Goal: Information Seeking & Learning: Learn about a topic

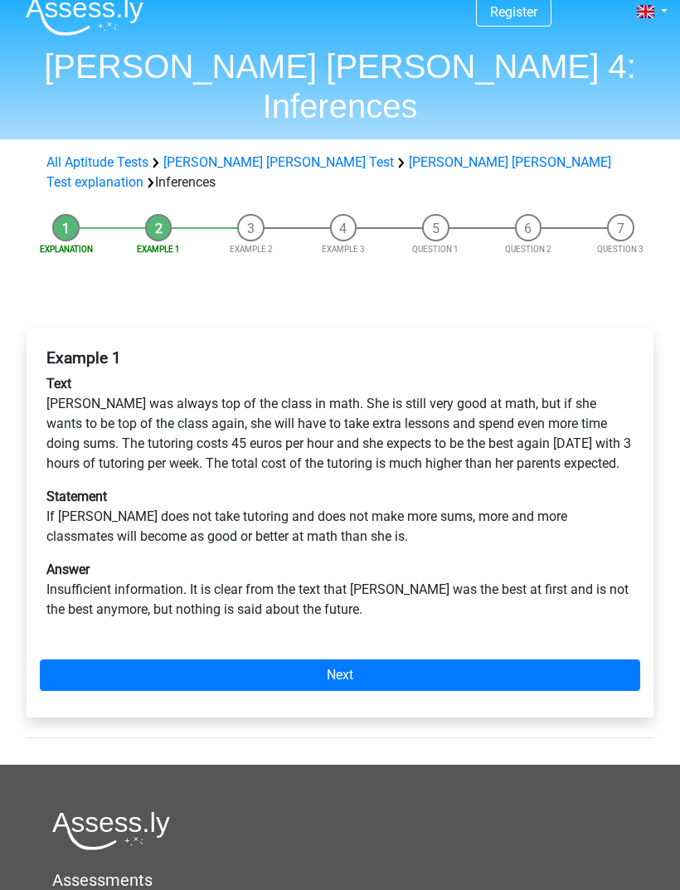
scroll to position [17, 0]
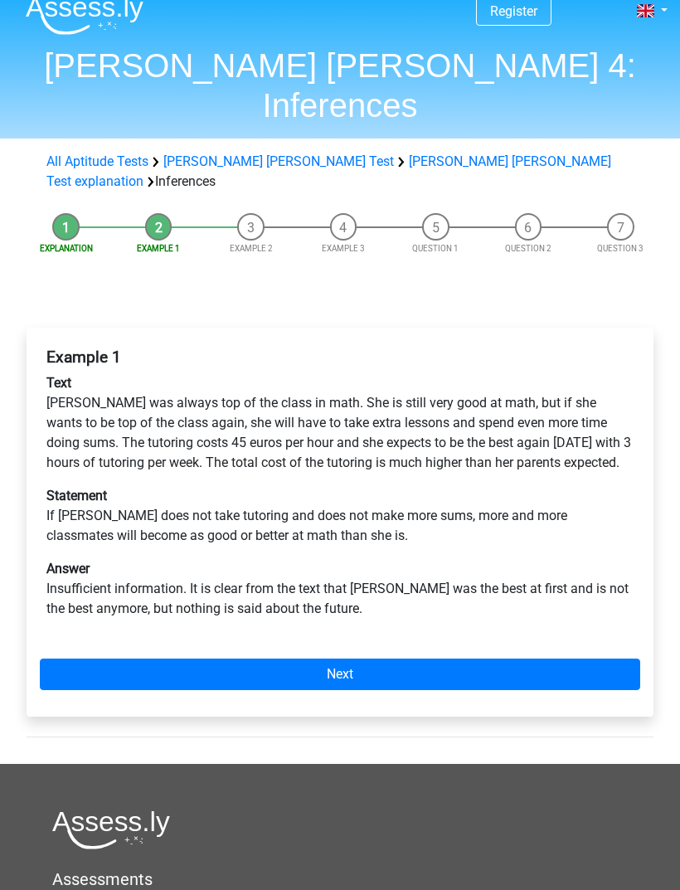
click at [85, 658] on link "Next" at bounding box center [340, 674] width 600 height 32
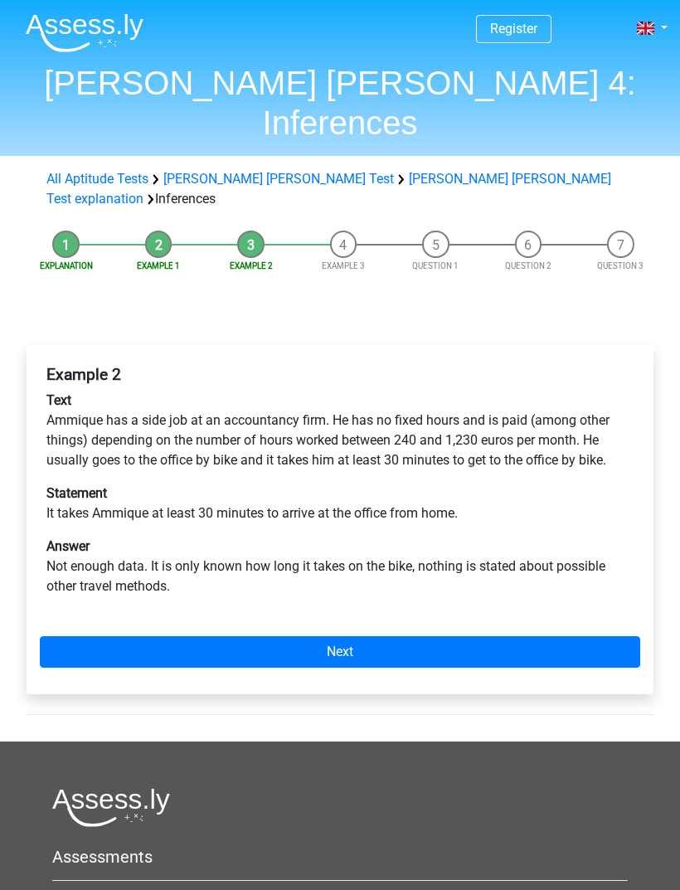
click at [67, 636] on link "Next" at bounding box center [340, 652] width 600 height 32
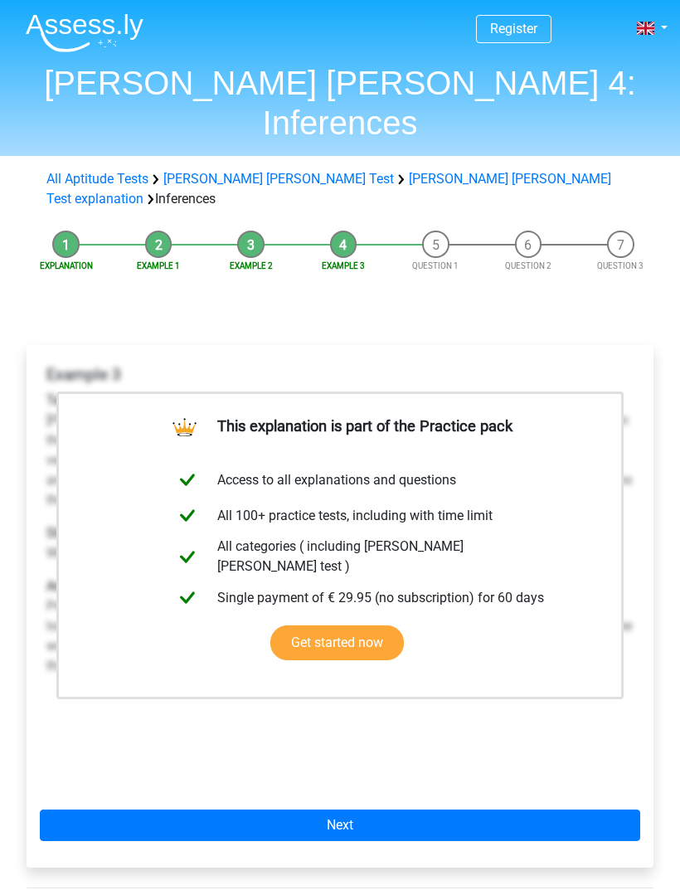
click at [270, 625] on link "Get started now" at bounding box center [337, 642] width 134 height 35
click at [98, 809] on link "Next" at bounding box center [340, 825] width 600 height 32
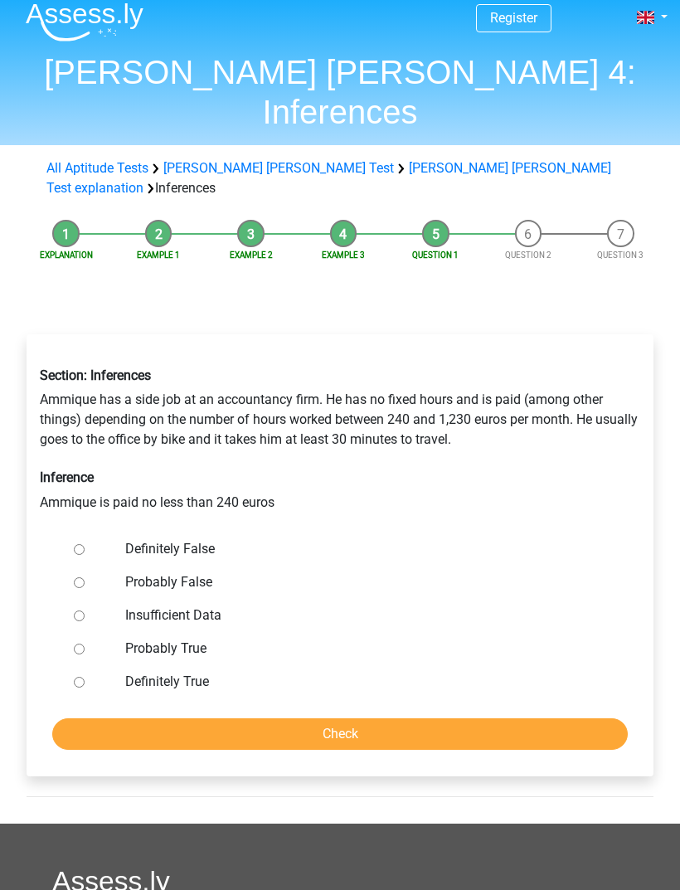
scroll to position [11, 0]
click at [75, 599] on div at bounding box center [90, 615] width 46 height 33
click at [76, 610] on input "Insufficient Data" at bounding box center [79, 615] width 11 height 11
radio input "true"
click at [106, 718] on input "Check" at bounding box center [339, 734] width 575 height 32
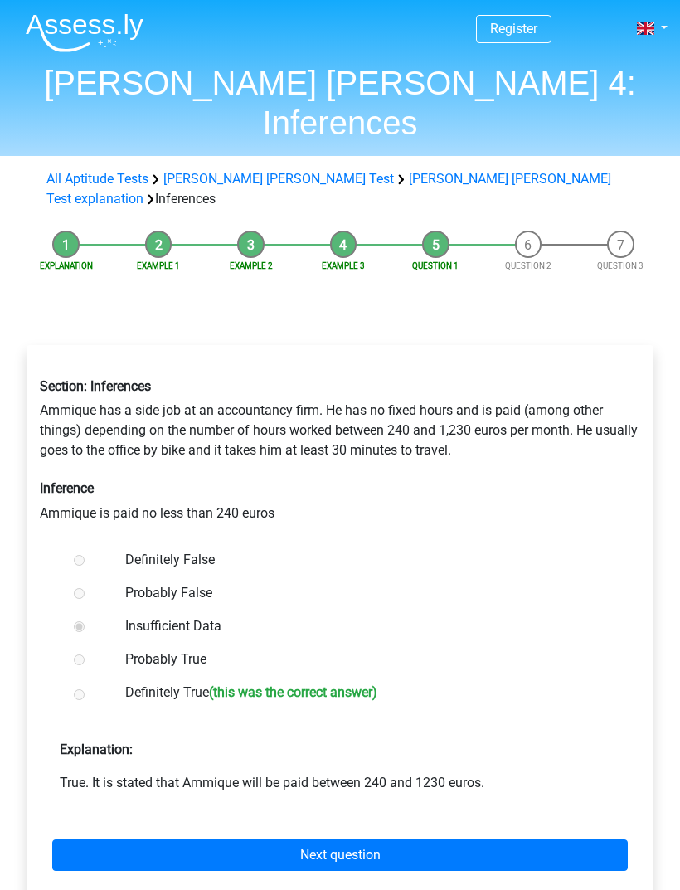
click at [100, 839] on link "Next question" at bounding box center [339, 855] width 575 height 32
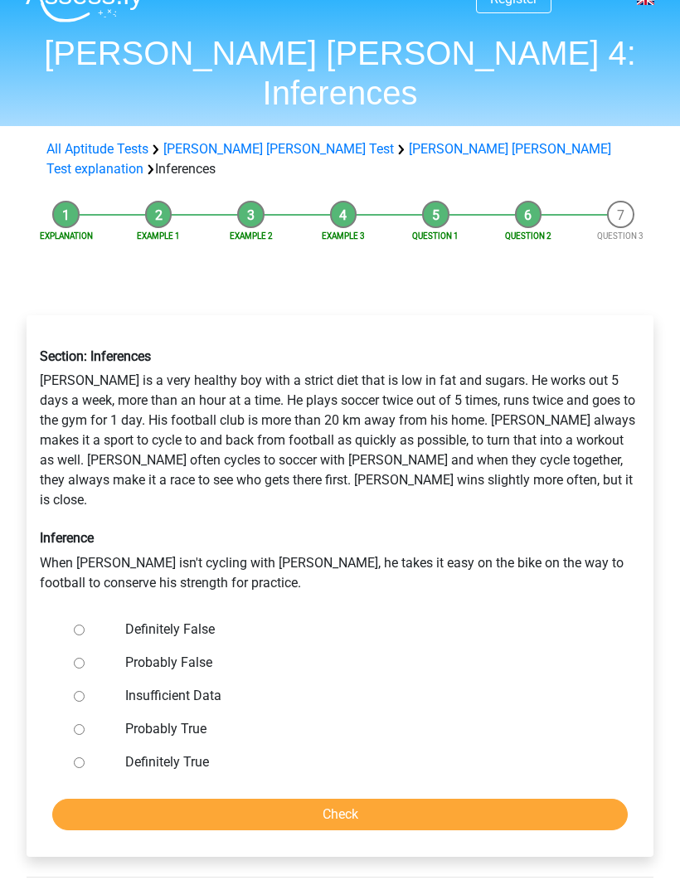
scroll to position [30, 0]
click at [77, 658] on input "Probably False" at bounding box center [79, 663] width 11 height 11
radio input "true"
click at [100, 799] on input "Check" at bounding box center [339, 815] width 575 height 32
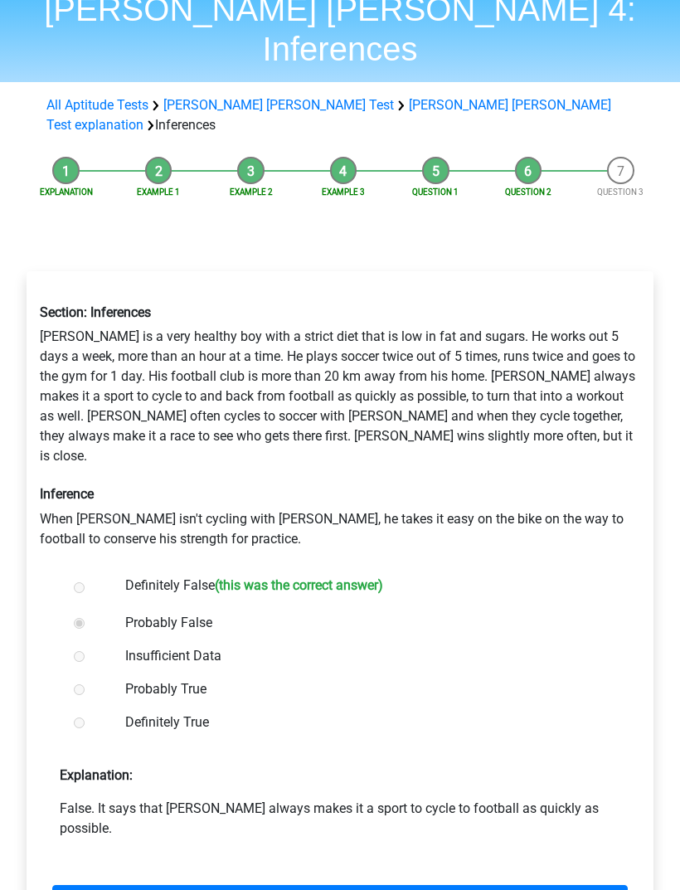
scroll to position [83, 0]
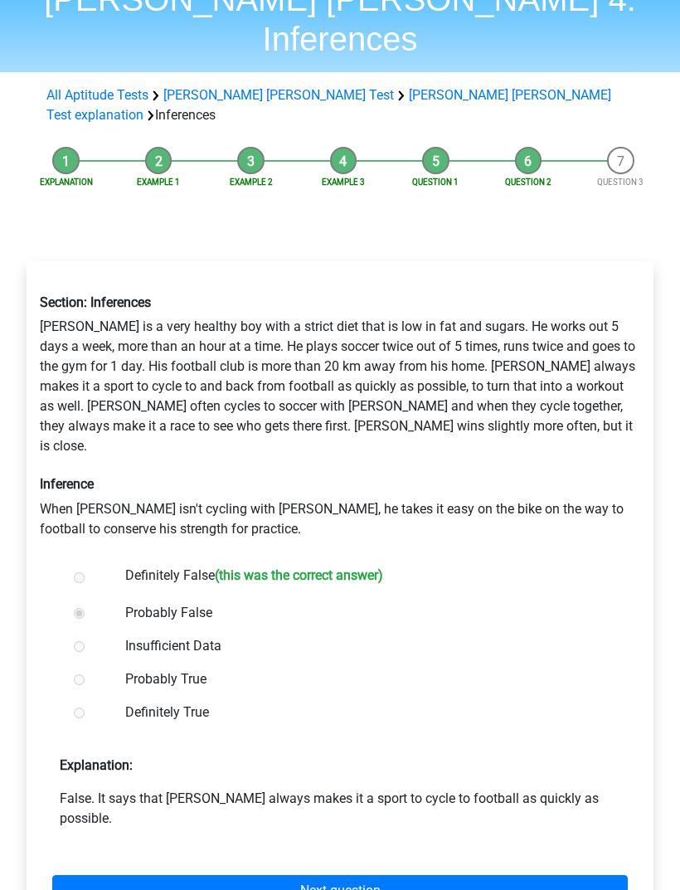
click at [96, 876] on link "Next question" at bounding box center [339, 892] width 575 height 32
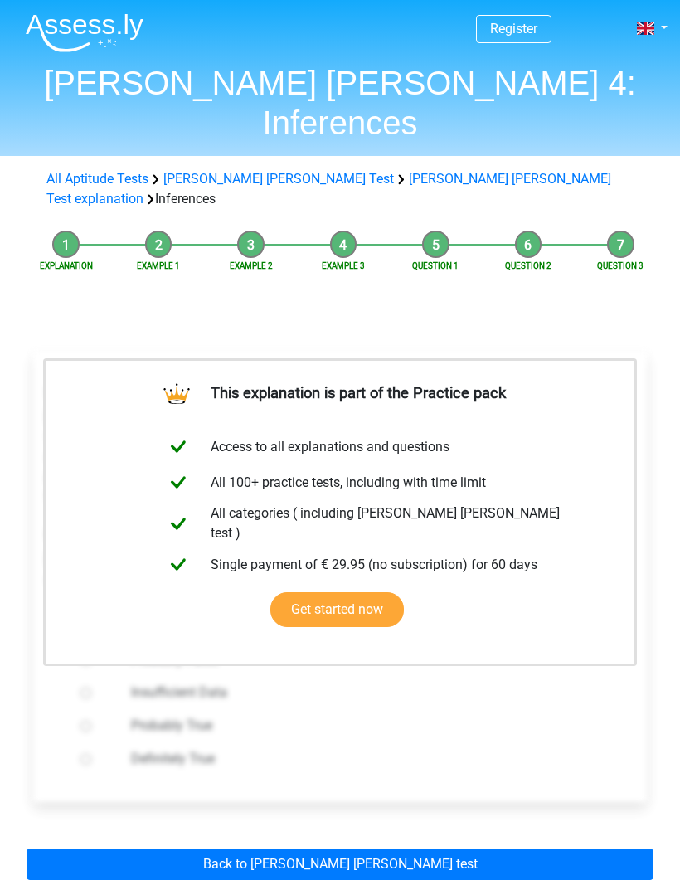
click at [96, 848] on link "Back to [PERSON_NAME] [PERSON_NAME] test" at bounding box center [340, 864] width 627 height 32
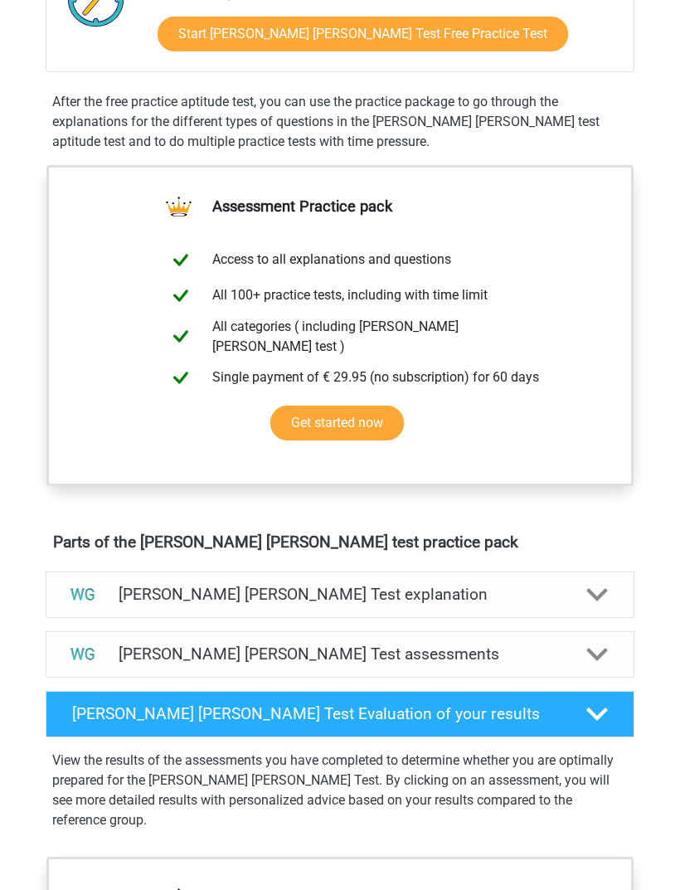
click at [123, 585] on h4 "[PERSON_NAME] [PERSON_NAME] Test explanation" at bounding box center [340, 594] width 442 height 19
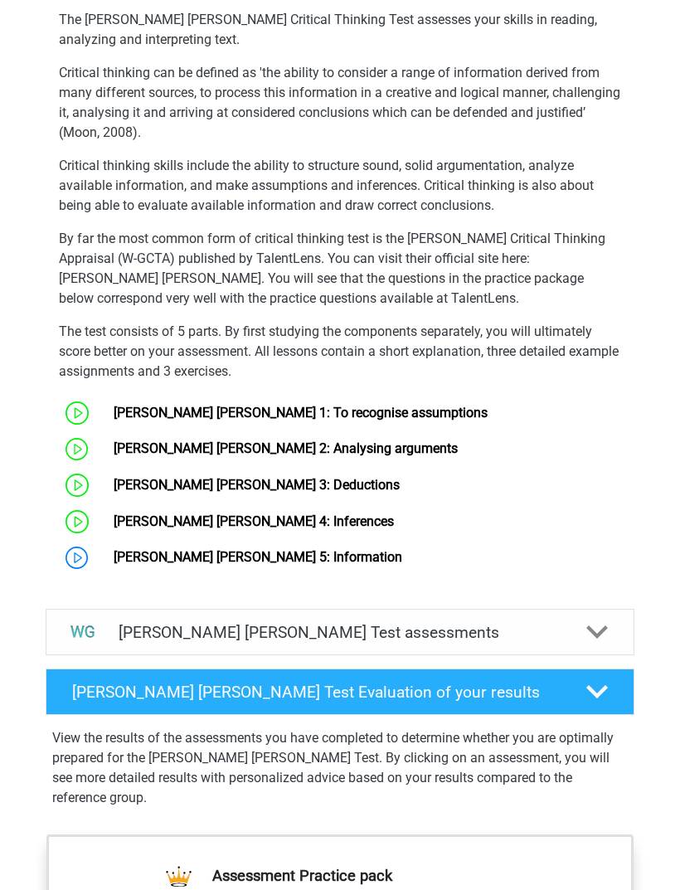
scroll to position [1066, 0]
click at [143, 549] on link "[PERSON_NAME] [PERSON_NAME] 5: Information" at bounding box center [258, 557] width 289 height 16
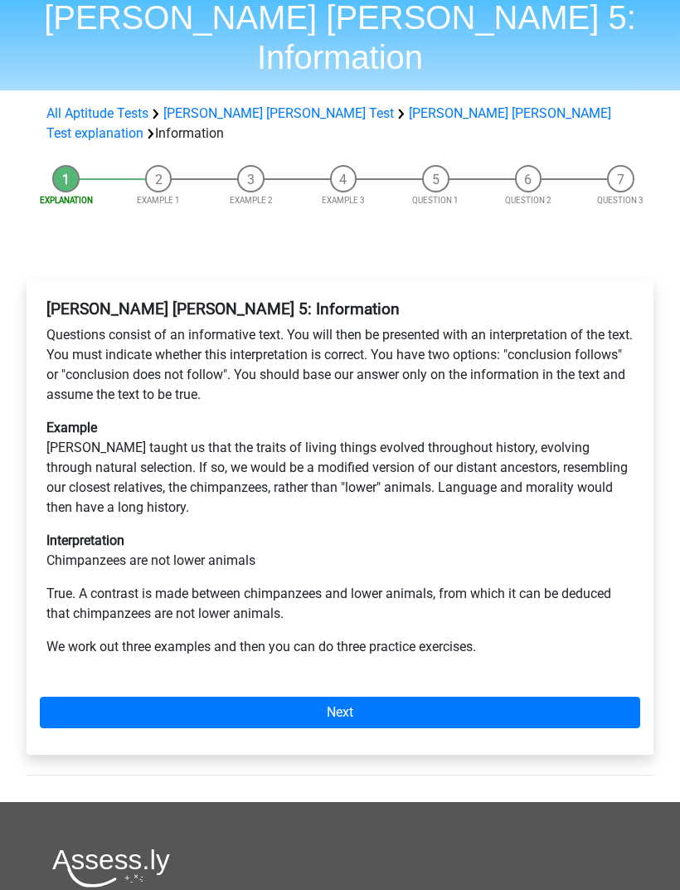
scroll to position [63, 0]
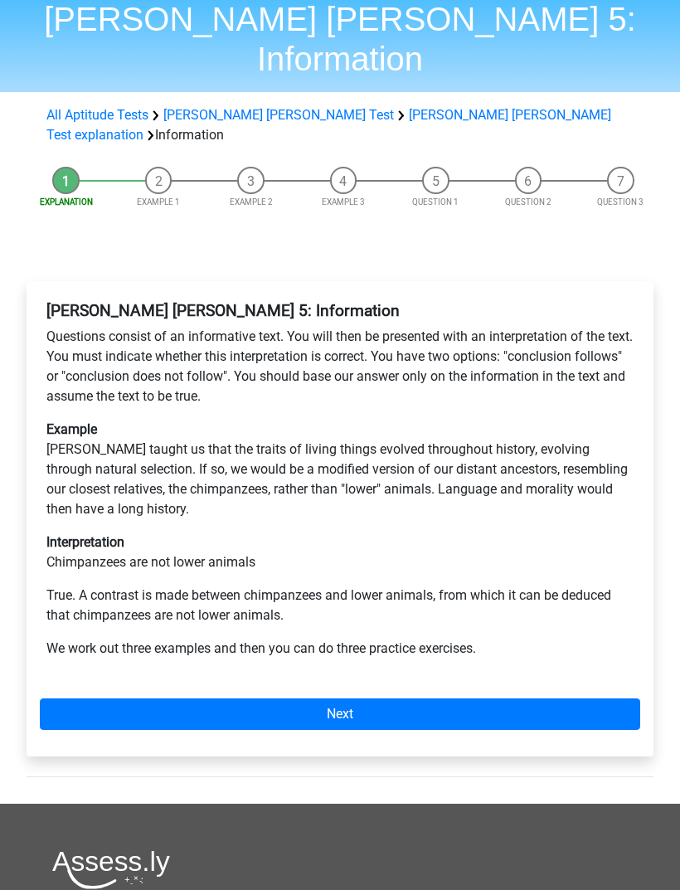
click at [138, 699] on link "Next" at bounding box center [340, 715] width 600 height 32
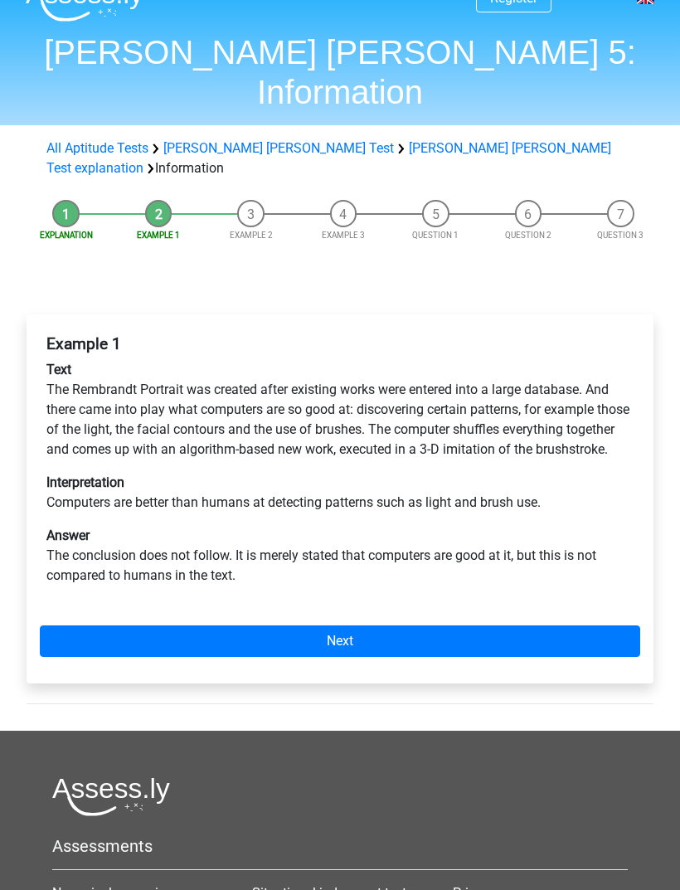
scroll to position [31, 0]
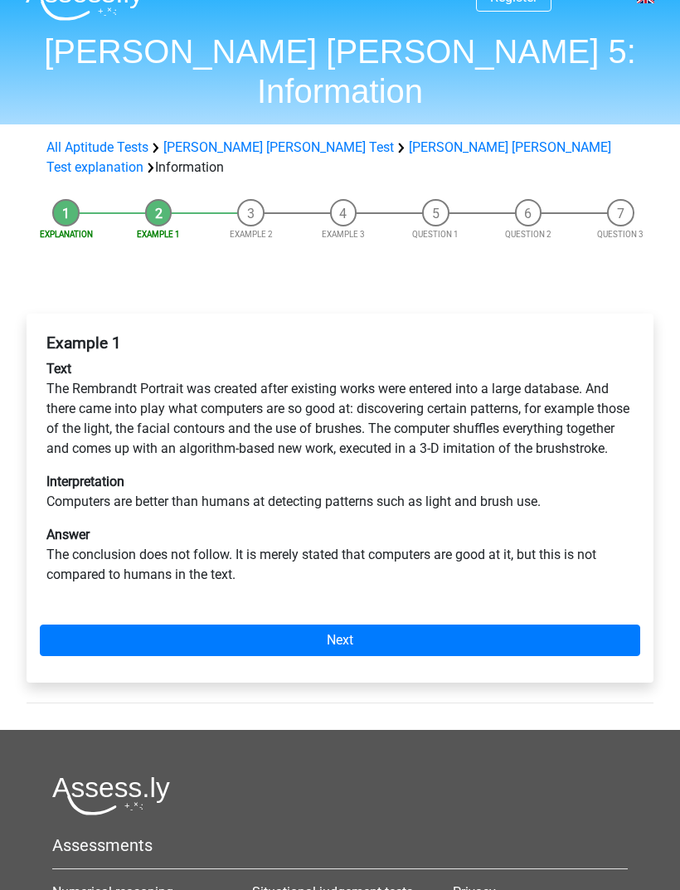
click at [126, 625] on link "Next" at bounding box center [340, 641] width 600 height 32
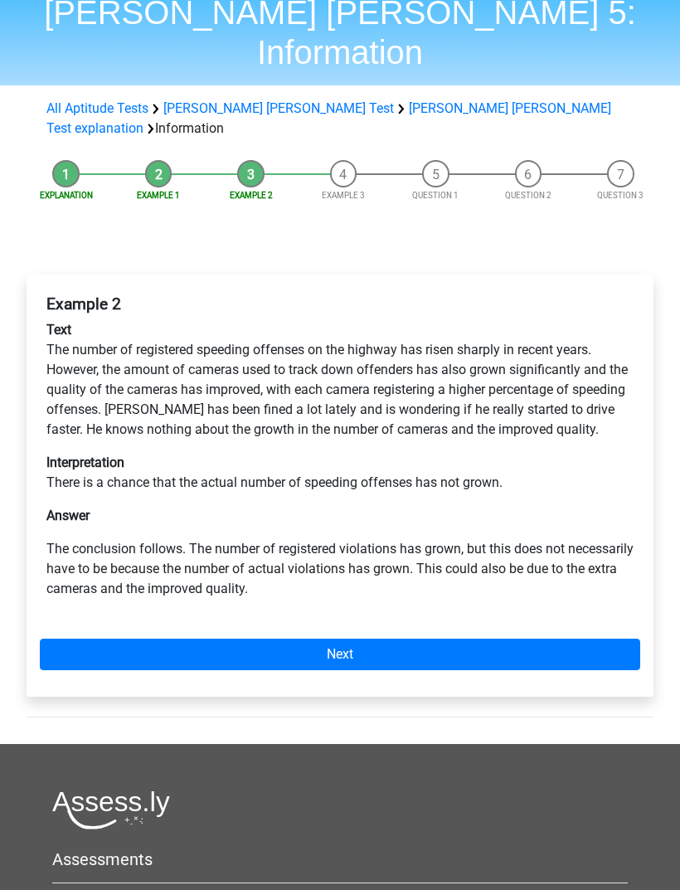
scroll to position [70, 0]
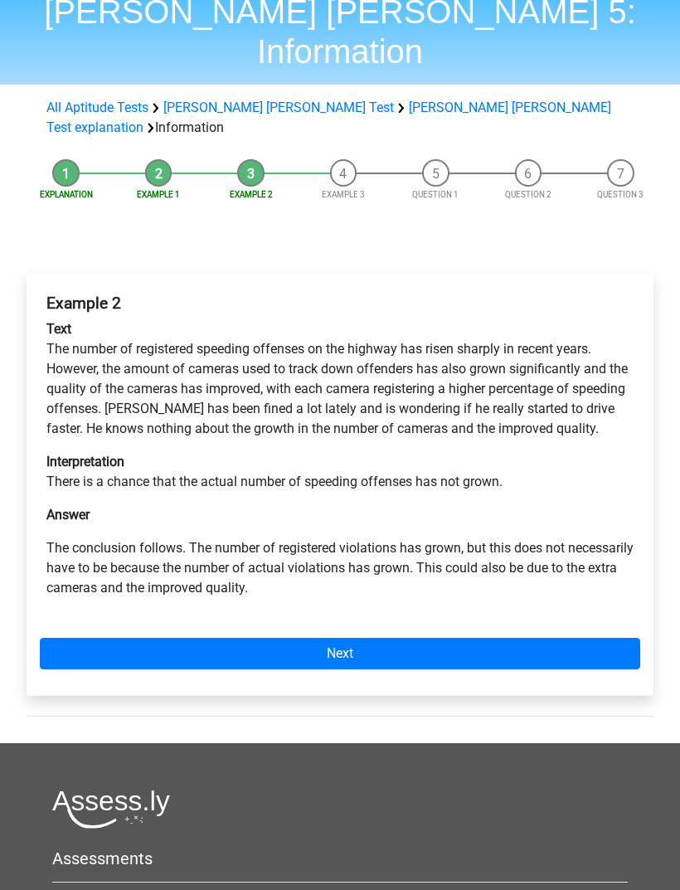
click at [91, 638] on link "Next" at bounding box center [340, 654] width 600 height 32
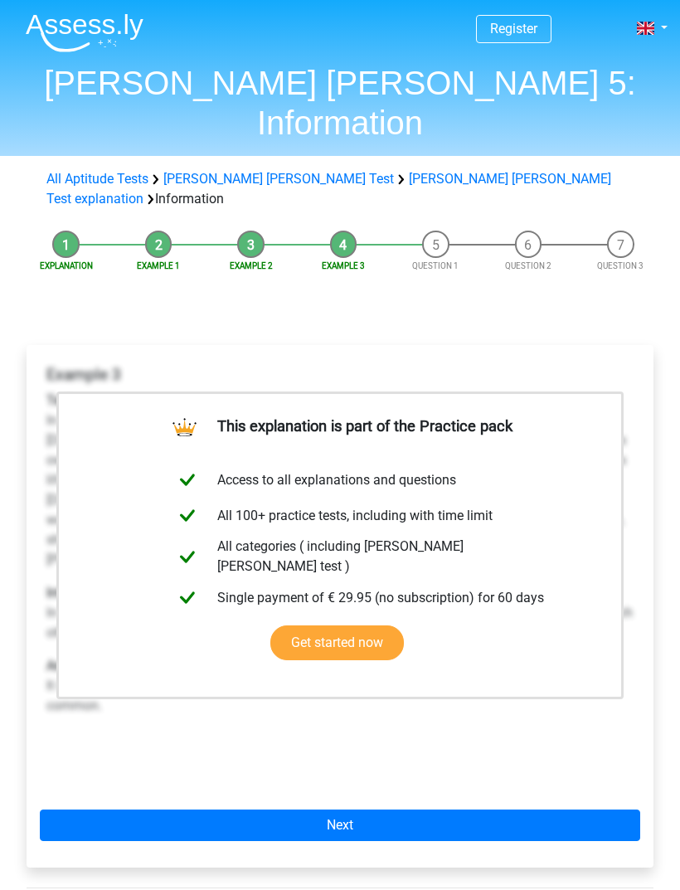
click at [151, 809] on link "Next" at bounding box center [340, 825] width 600 height 32
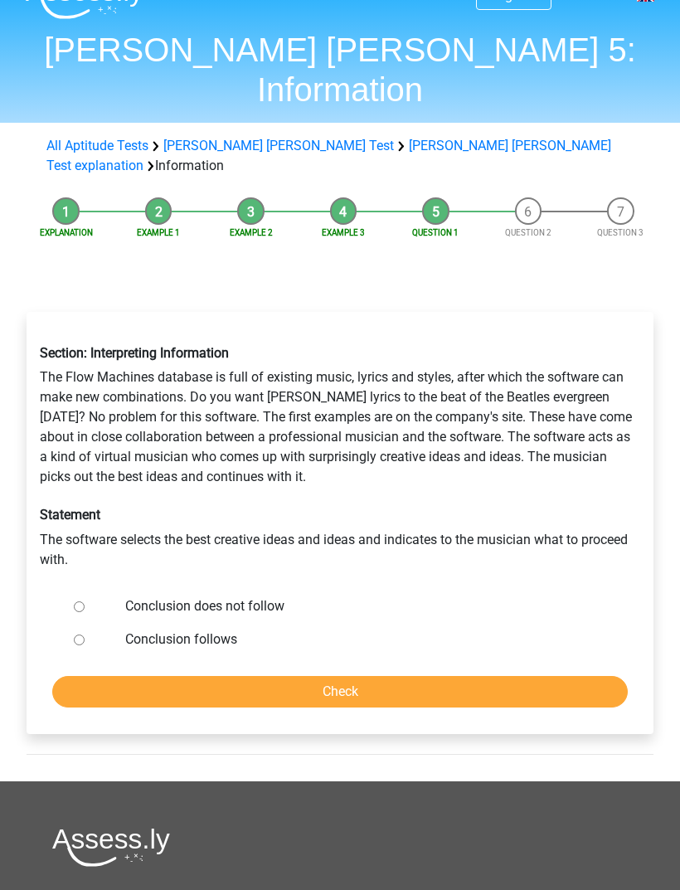
scroll to position [36, 0]
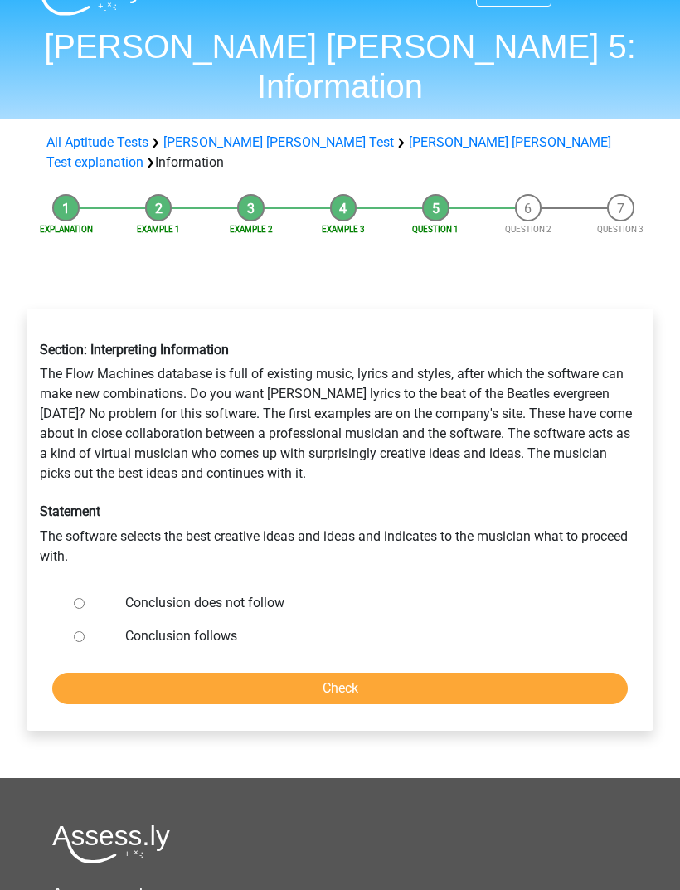
click at [90, 587] on div at bounding box center [90, 603] width 46 height 33
click at [81, 599] on input "Conclusion does not follow" at bounding box center [79, 604] width 11 height 11
radio input "true"
click at [100, 673] on input "Check" at bounding box center [339, 689] width 575 height 32
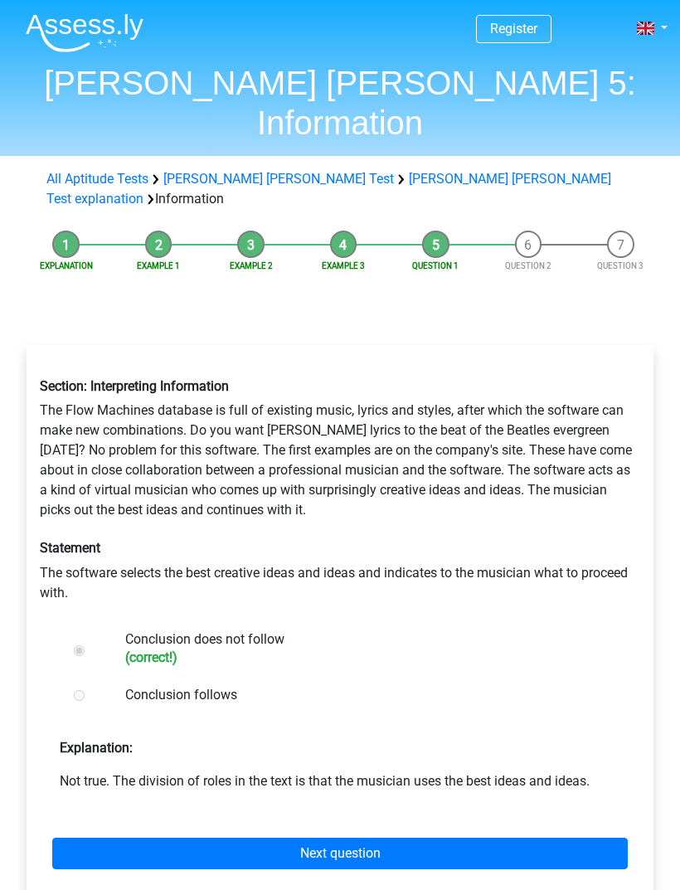
click at [153, 838] on link "Next question" at bounding box center [339, 854] width 575 height 32
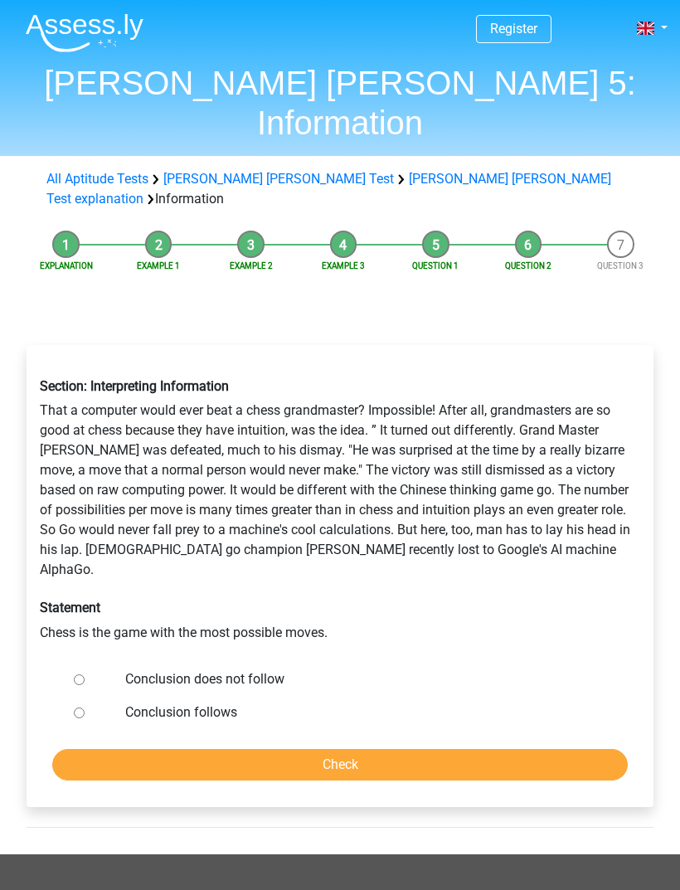
click at [69, 663] on div at bounding box center [90, 679] width 46 height 33
click at [85, 674] on input "Conclusion does not follow" at bounding box center [79, 679] width 11 height 11
radio input "true"
click at [129, 749] on input "Check" at bounding box center [339, 765] width 575 height 32
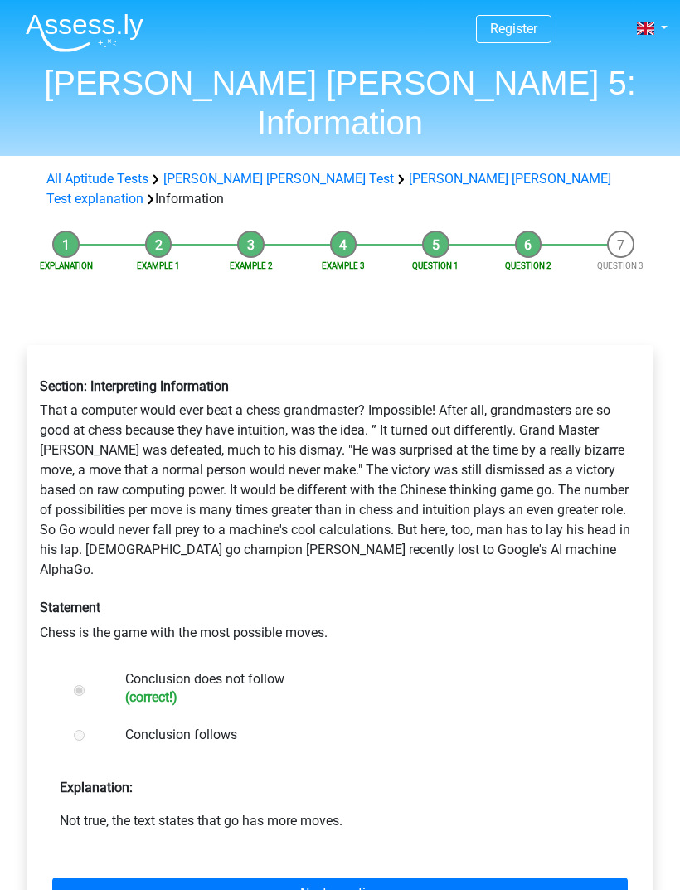
click at [136, 877] on link "Next question" at bounding box center [339, 893] width 575 height 32
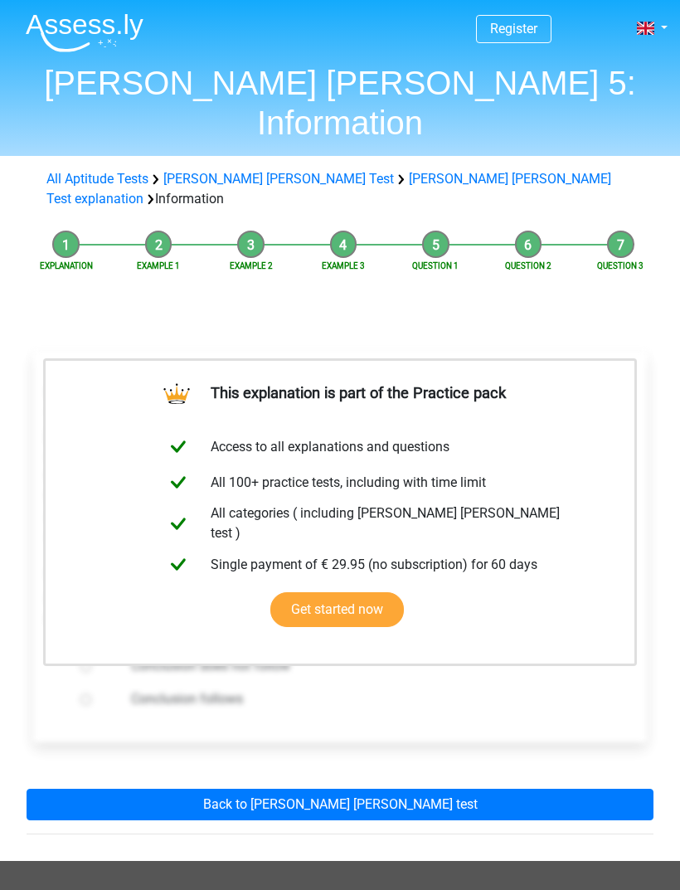
click at [124, 789] on link "Back to [PERSON_NAME] [PERSON_NAME] test" at bounding box center [340, 805] width 627 height 32
